Goal: Information Seeking & Learning: Learn about a topic

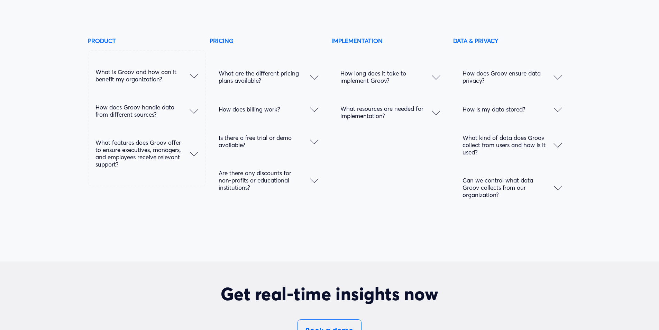
scroll to position [3984, 0]
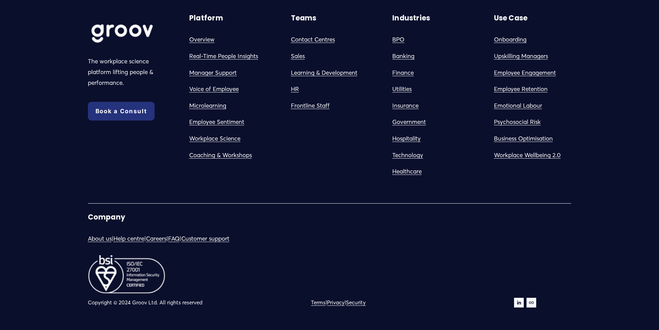
drag, startPoint x: 200, startPoint y: 123, endPoint x: 398, endPoint y: 294, distance: 262.2
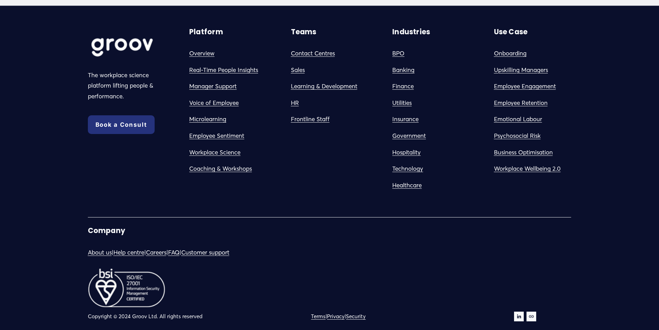
drag, startPoint x: 331, startPoint y: 182, endPoint x: 318, endPoint y: 139, distance: 45.0
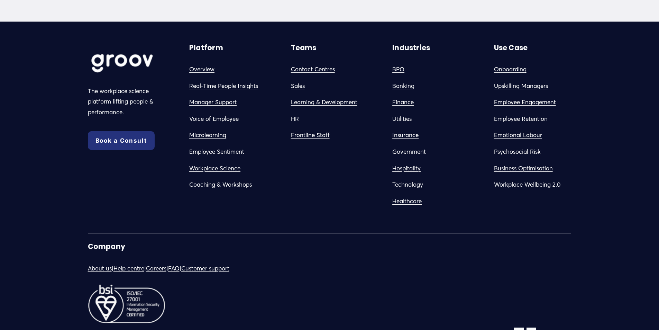
drag, startPoint x: 330, startPoint y: 203, endPoint x: 325, endPoint y: 188, distance: 15.4
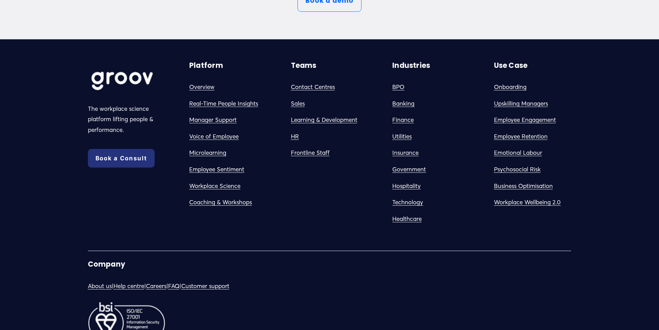
click at [297, 142] on link "HR" at bounding box center [295, 136] width 8 height 11
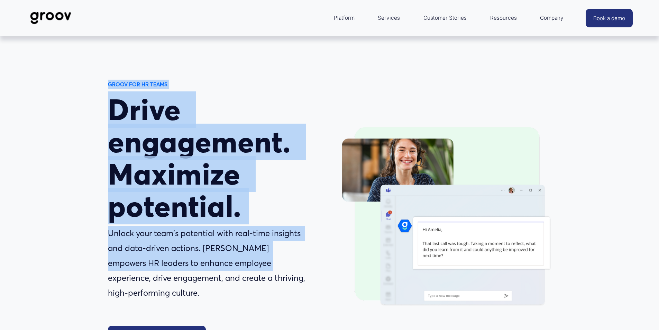
drag, startPoint x: 100, startPoint y: 91, endPoint x: 253, endPoint y: 264, distance: 231.2
click at [253, 264] on div "GROOV FOR HR TEAMS Drive engagement. Maximize potential. Unlock your team's pot…" at bounding box center [329, 222] width 659 height 285
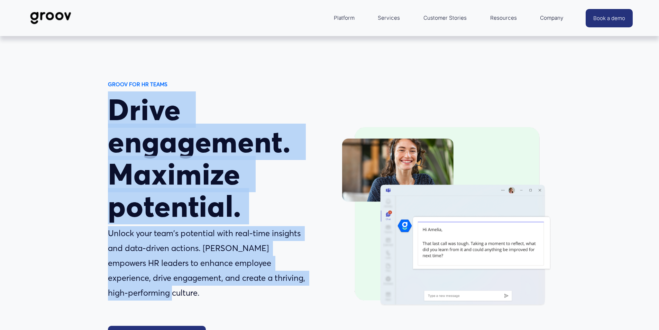
drag, startPoint x: 196, startPoint y: 298, endPoint x: 70, endPoint y: 107, distance: 228.9
click at [71, 108] on div "GROOV FOR HR TEAMS Drive engagement. Maximize potential. Unlock your team's pot…" at bounding box center [329, 222] width 659 height 285
